Goal: Information Seeking & Learning: Find specific fact

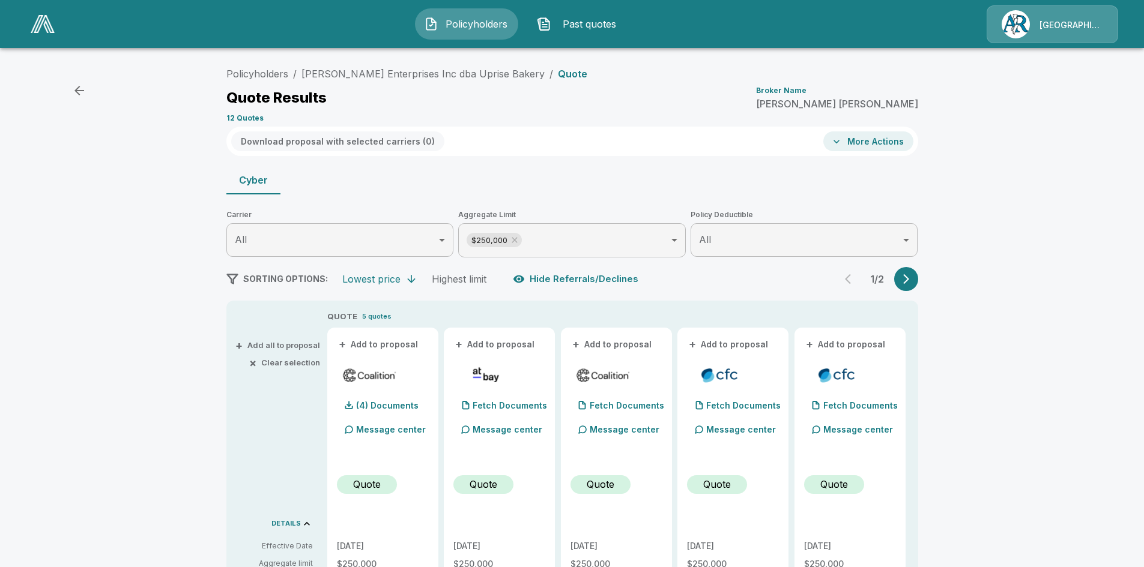
click at [547, 23] on img "button" at bounding box center [544, 24] width 14 height 14
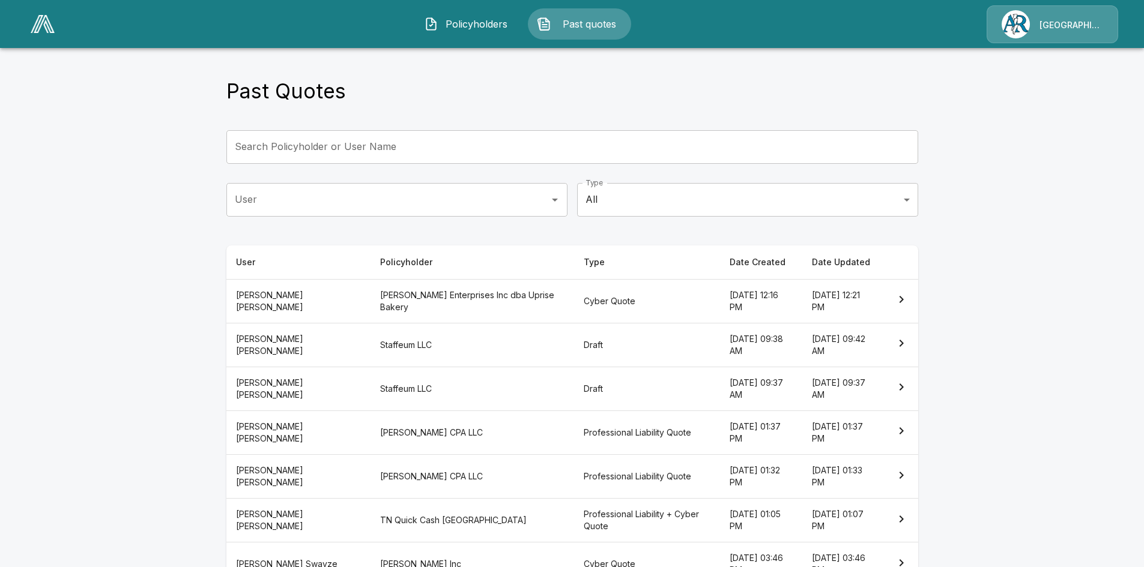
click at [464, 147] on input "Search Policyholder or User Name" at bounding box center [565, 147] width 678 height 34
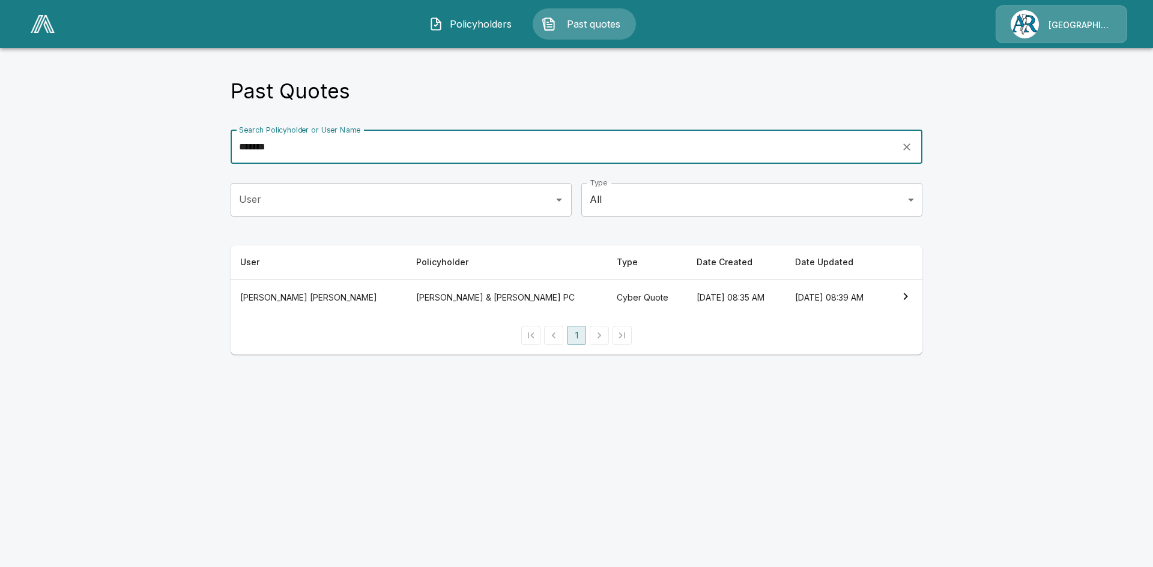
type input "*******"
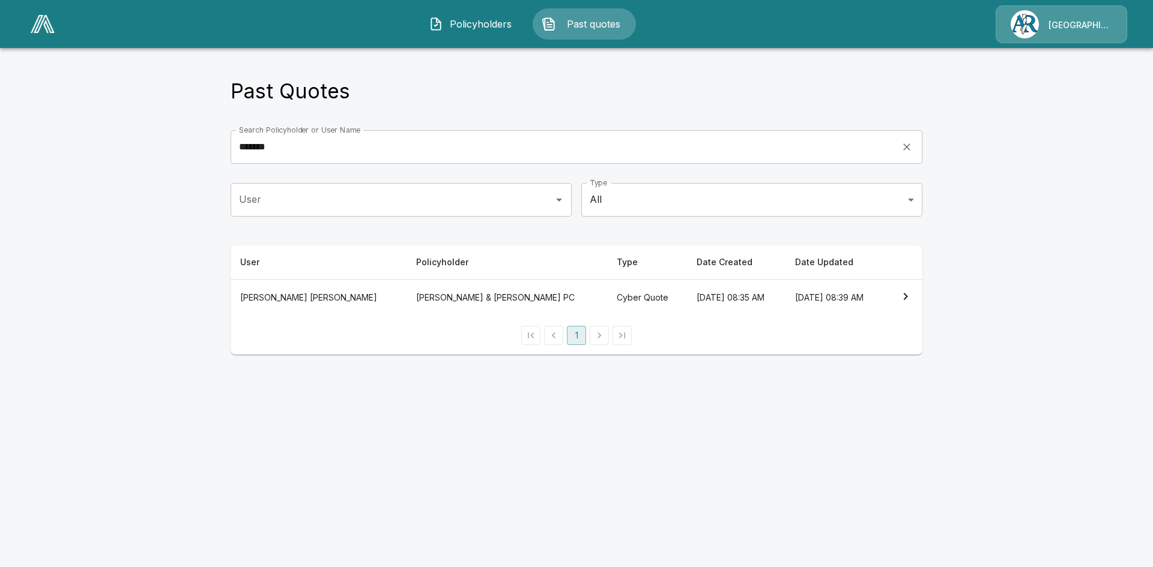
click at [901, 298] on icon "simple table" at bounding box center [905, 296] width 14 height 14
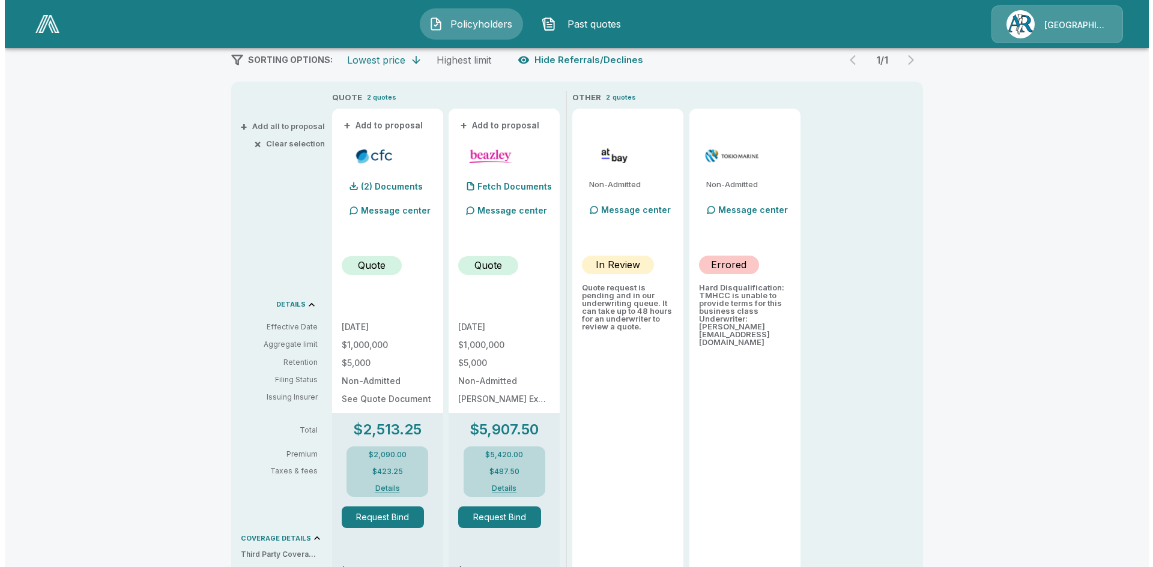
scroll to position [240, 0]
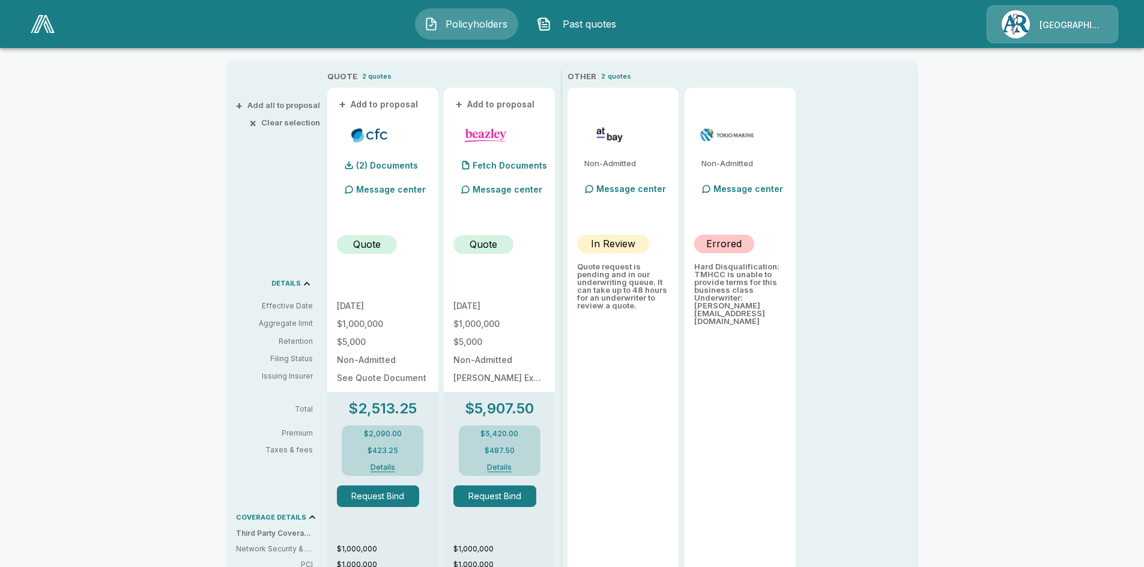
click at [387, 469] on button "Details" at bounding box center [382, 467] width 48 height 7
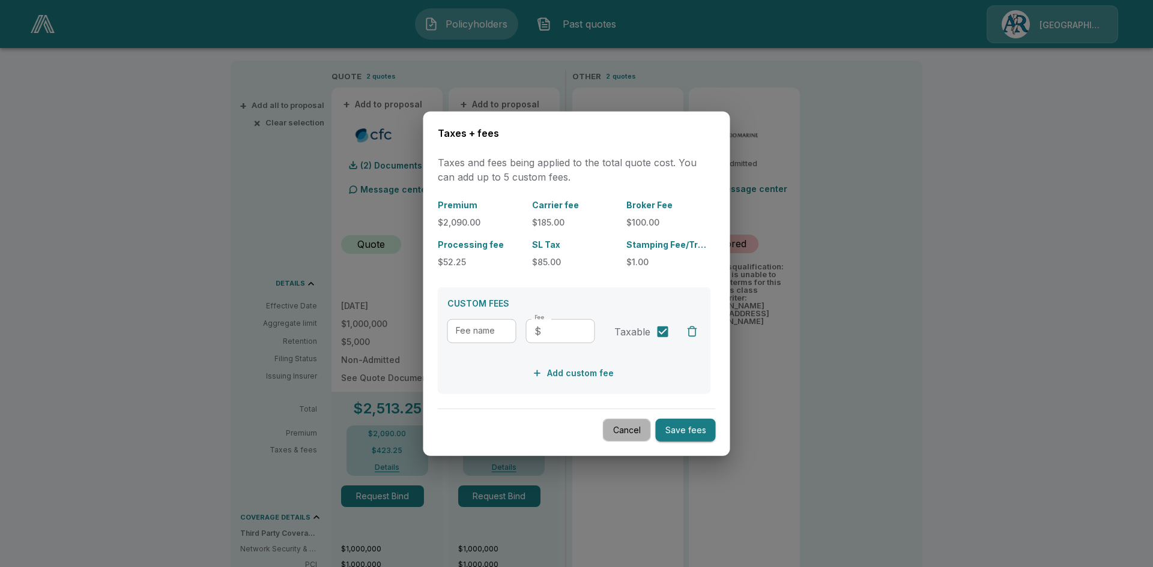
click at [629, 424] on button "Cancel" at bounding box center [627, 429] width 48 height 23
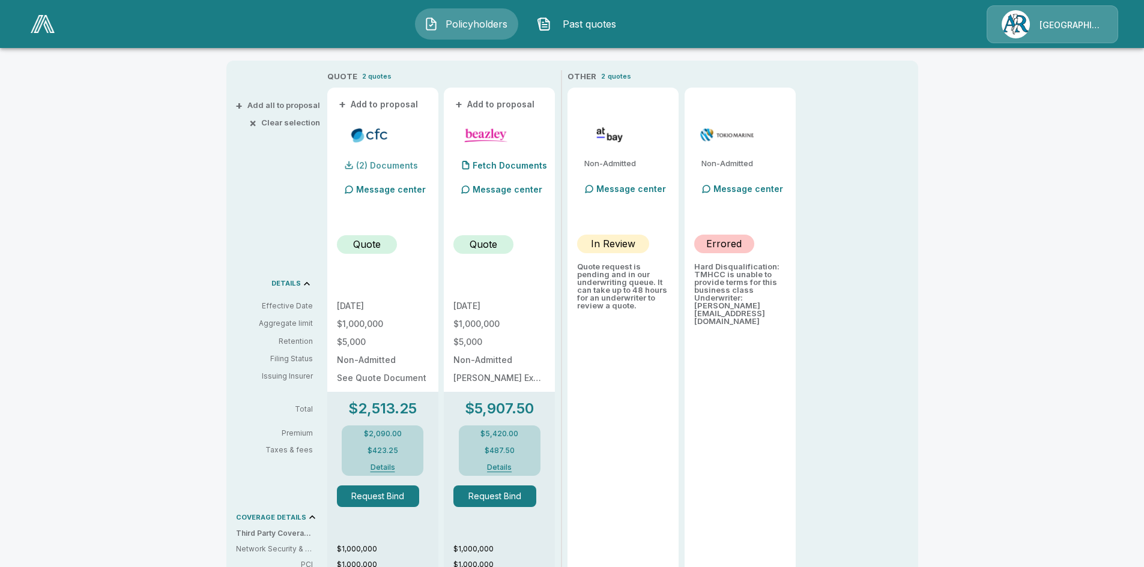
click at [406, 168] on p "(2) Documents" at bounding box center [387, 165] width 62 height 8
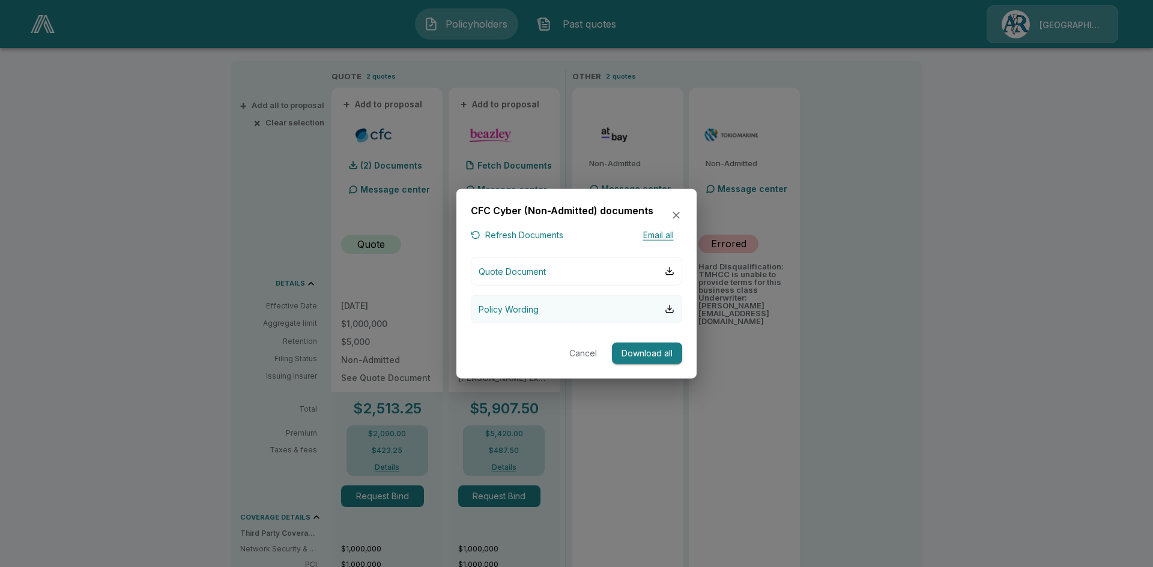
click at [522, 312] on p "Policy Wording" at bounding box center [508, 309] width 60 height 13
